Goal: Obtain resource: Obtain resource

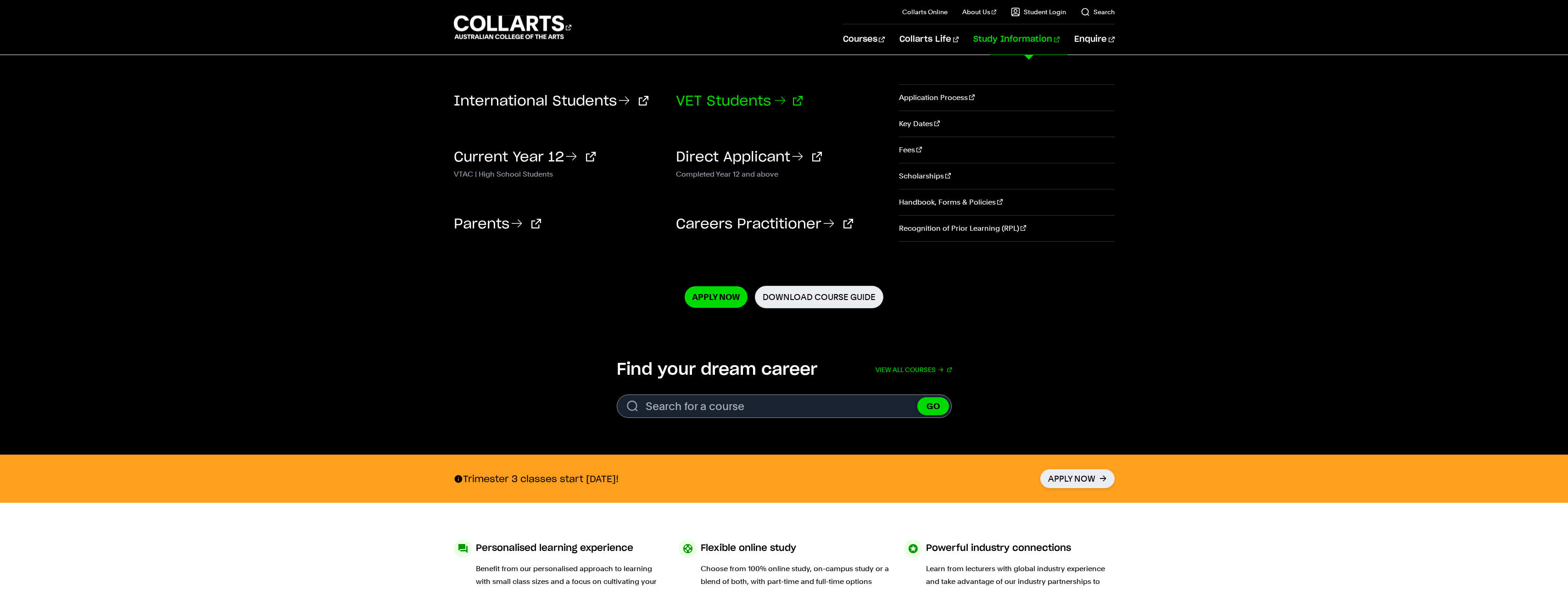
click at [762, 102] on link "VET Students" at bounding box center [739, 101] width 126 height 14
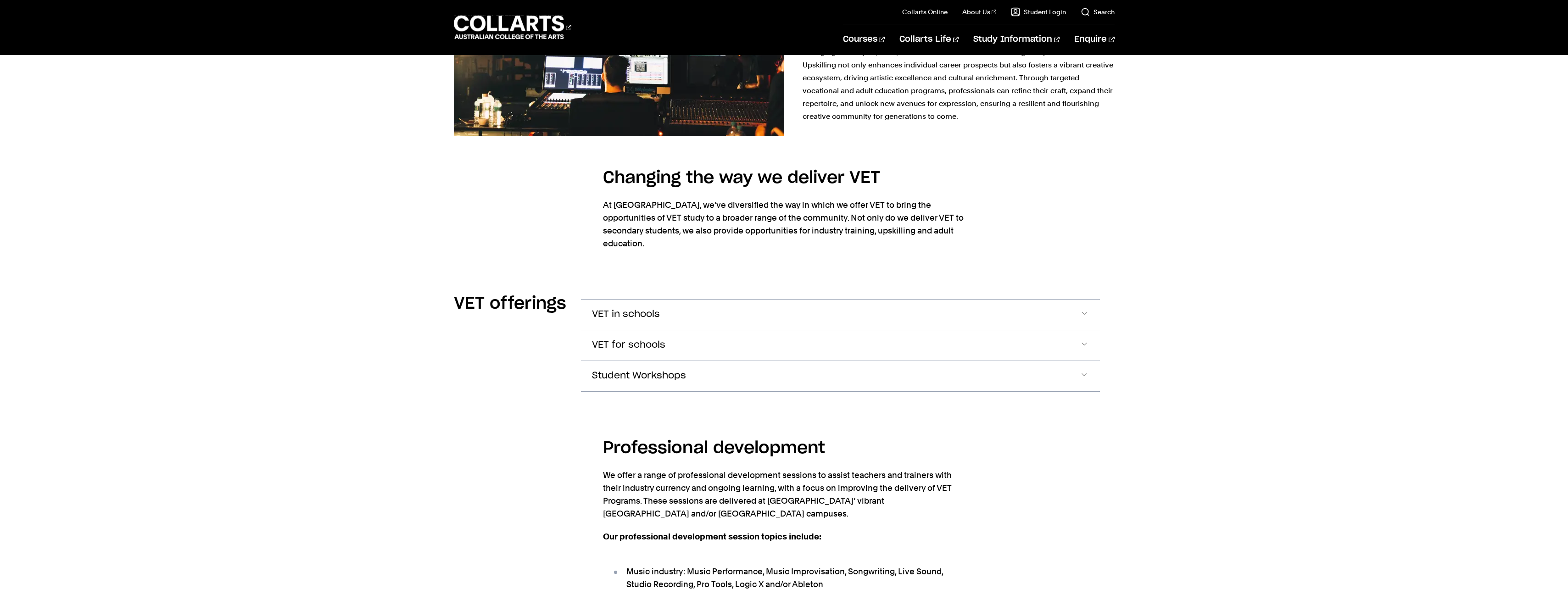
scroll to position [1102, 0]
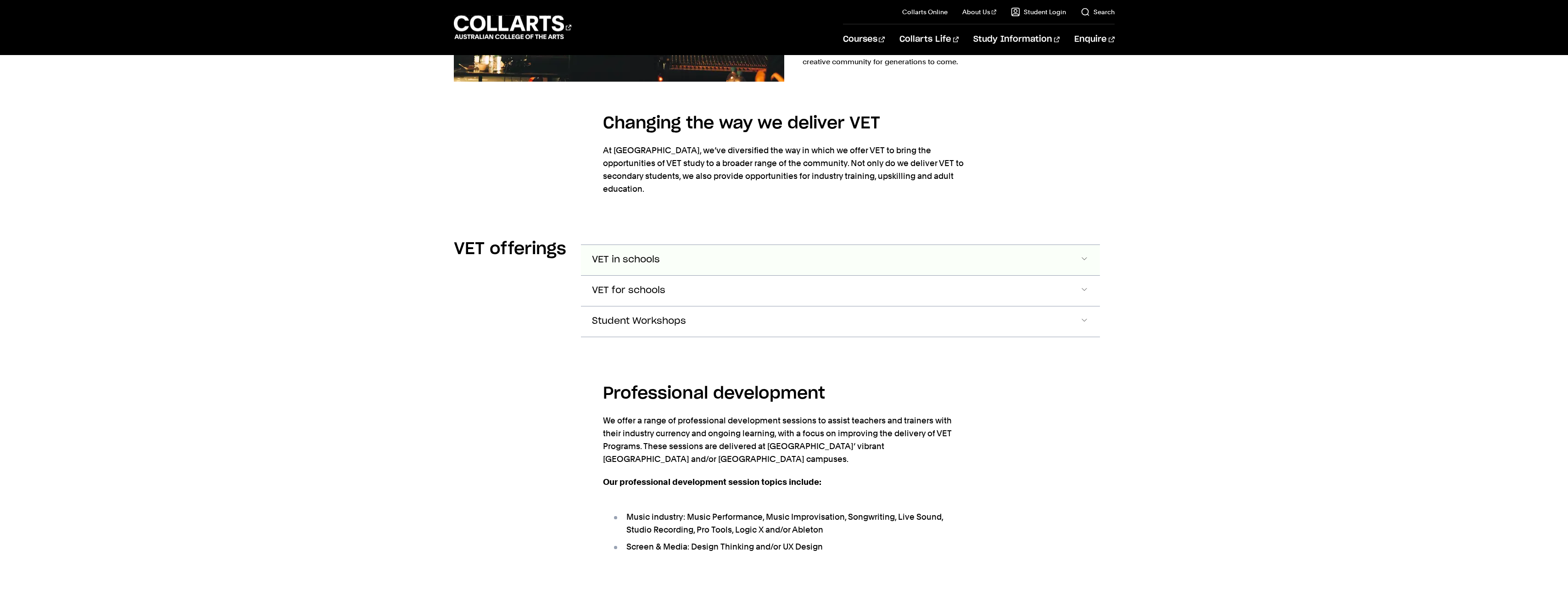
click at [769, 250] on button "VET in schools" at bounding box center [840, 261] width 519 height 30
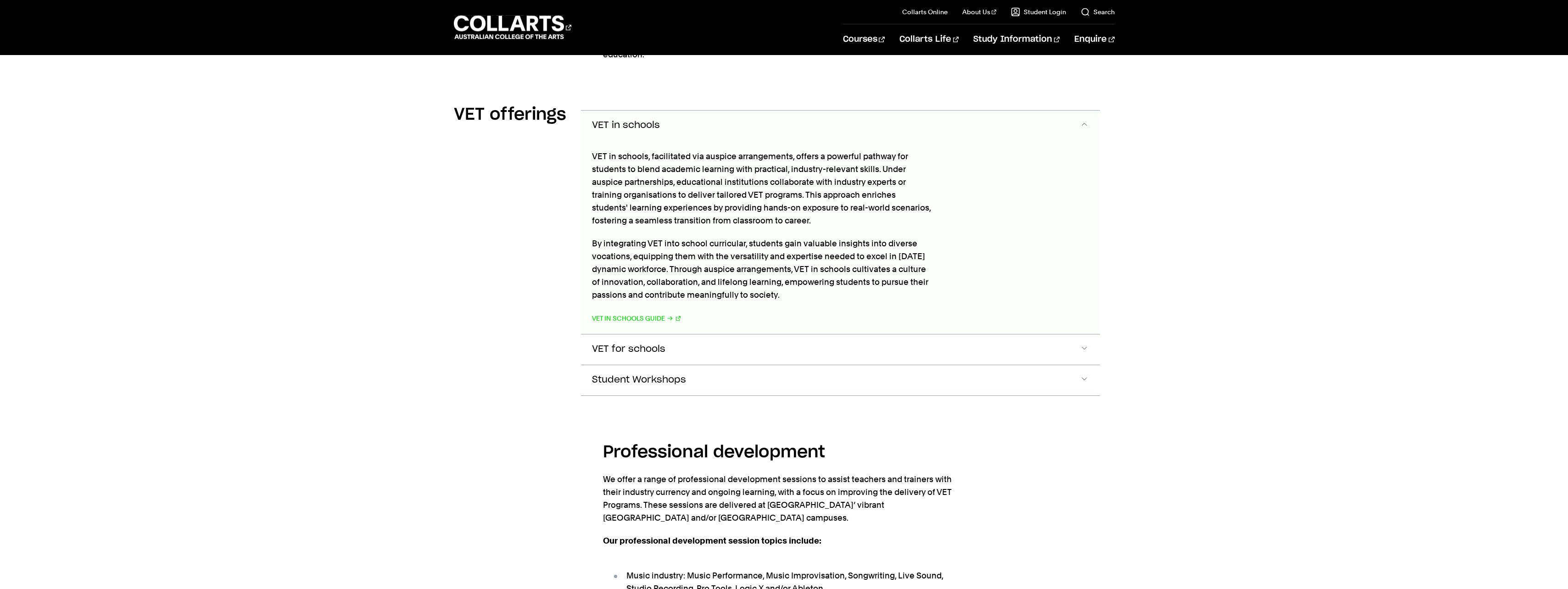
scroll to position [1251, 0]
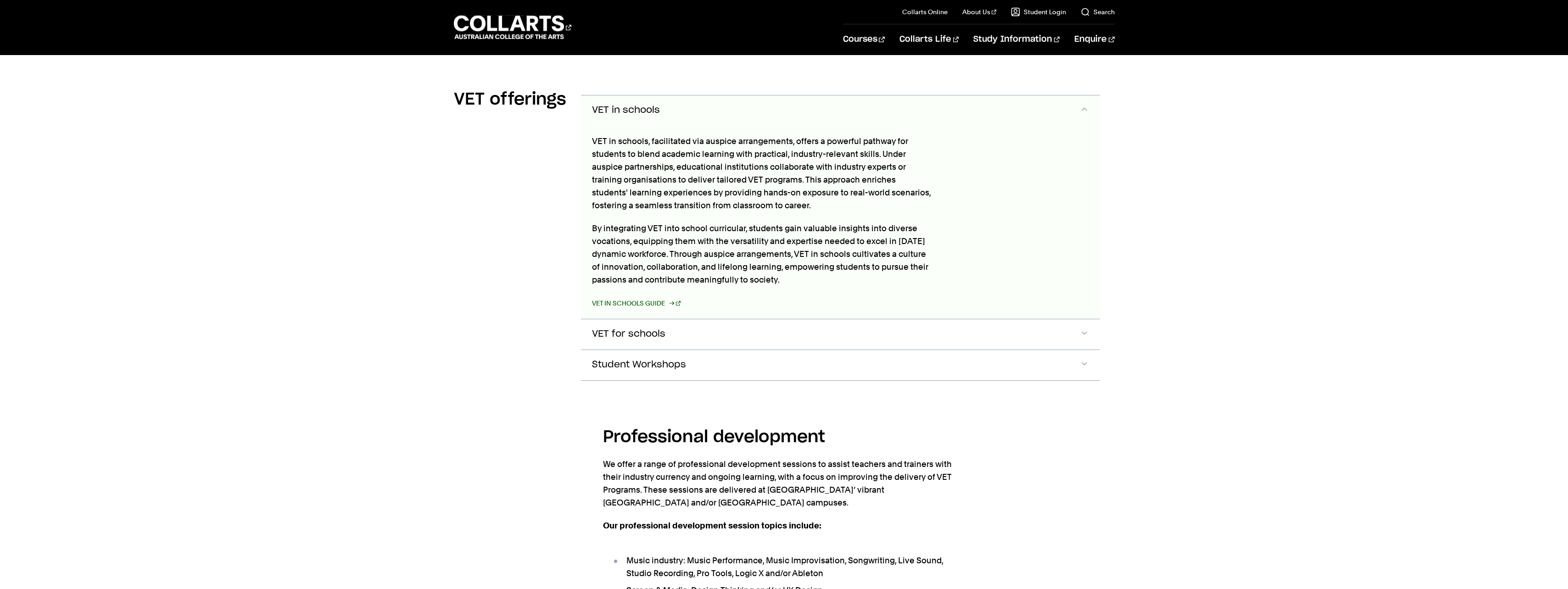
click at [654, 297] on link "VET in Schools Guide" at bounding box center [636, 303] width 89 height 13
